Goal: Check status: Check status

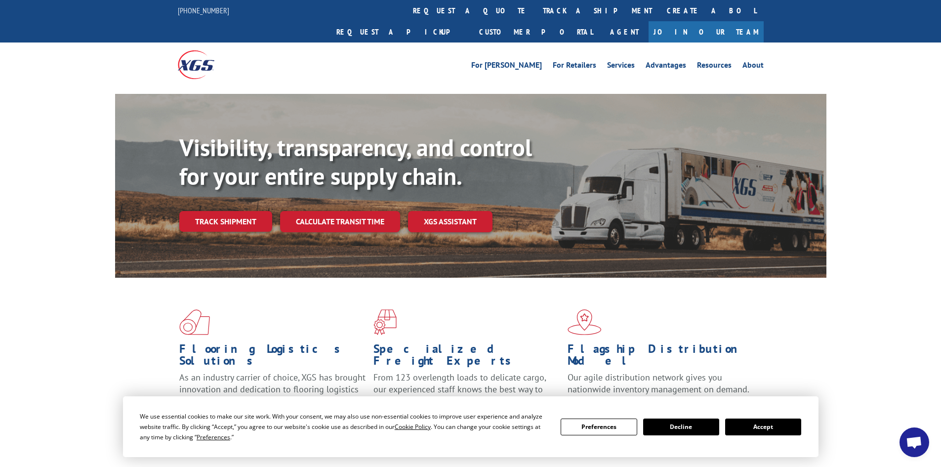
click at [753, 425] on button "Accept" at bounding box center [763, 427] width 76 height 17
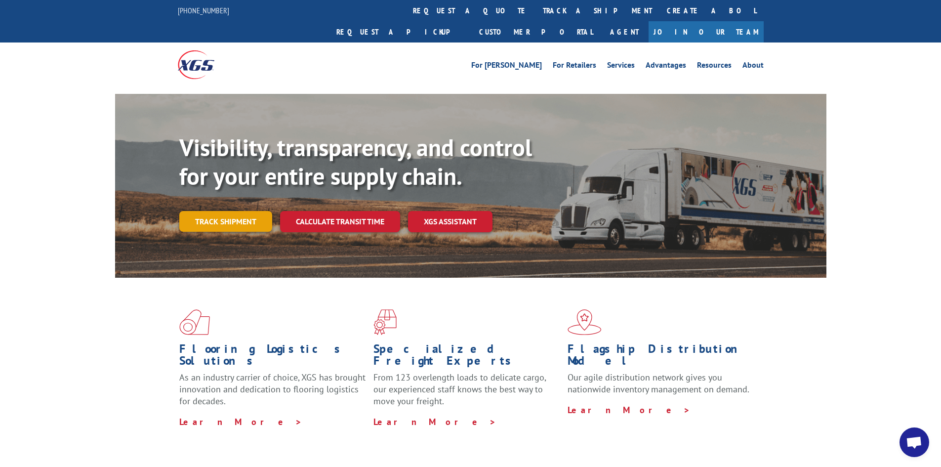
click at [208, 211] on link "Track shipment" at bounding box center [225, 221] width 93 height 21
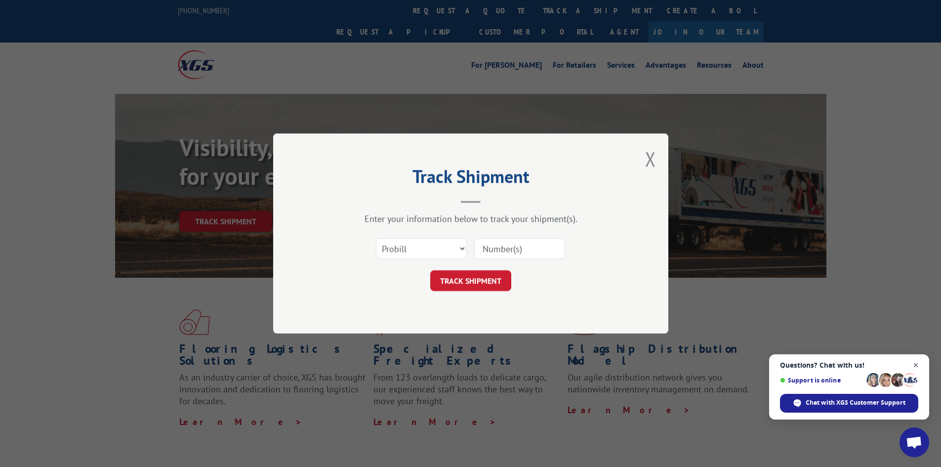
click at [919, 365] on span "Close chat" at bounding box center [916, 365] width 12 height 12
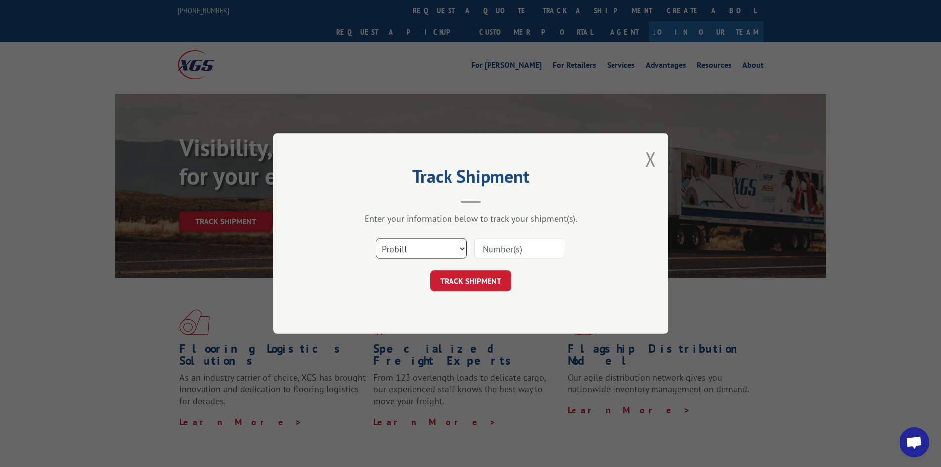
click at [431, 255] on select "Select category... Probill BOL PO" at bounding box center [421, 248] width 91 height 21
select select "bol"
click at [376, 238] on select "Select category... Probill BOL PO" at bounding box center [421, 248] width 91 height 21
click at [490, 251] on input at bounding box center [519, 248] width 91 height 21
paste input "5509683"
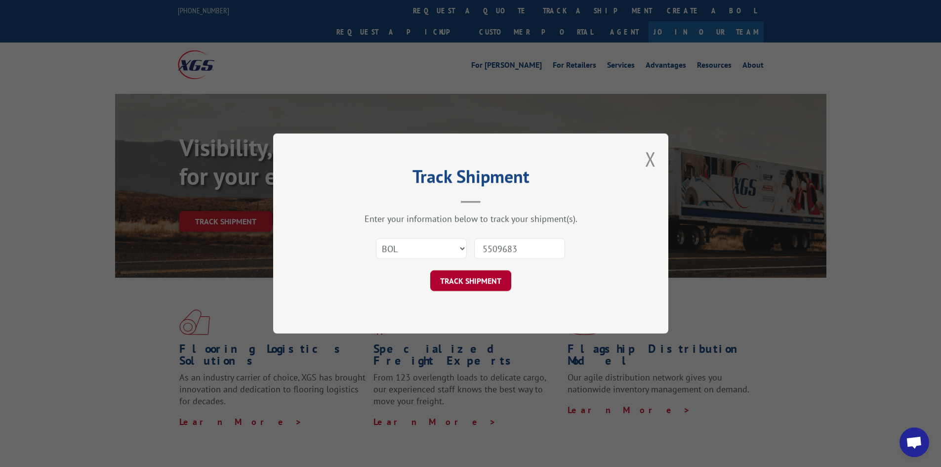
type input "5509683"
click at [471, 276] on button "TRACK SHIPMENT" at bounding box center [470, 280] width 81 height 21
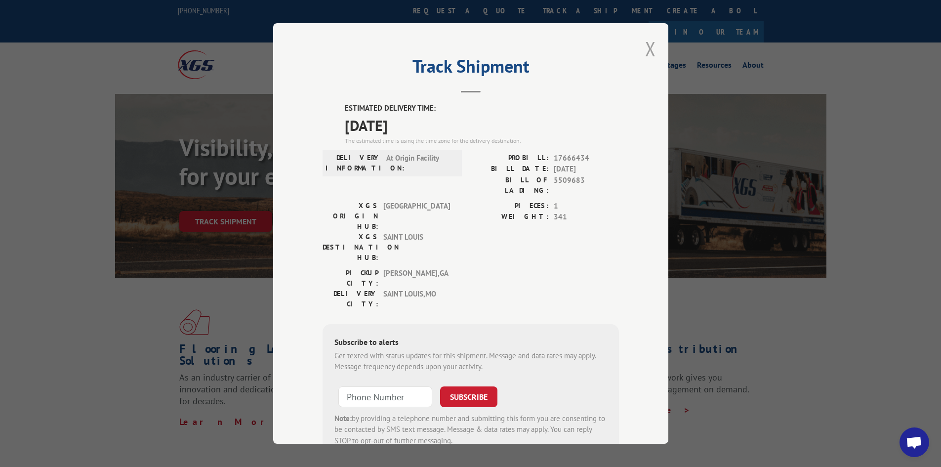
click at [648, 49] on button "Close modal" at bounding box center [650, 49] width 11 height 26
